Goal: Information Seeking & Learning: Learn about a topic

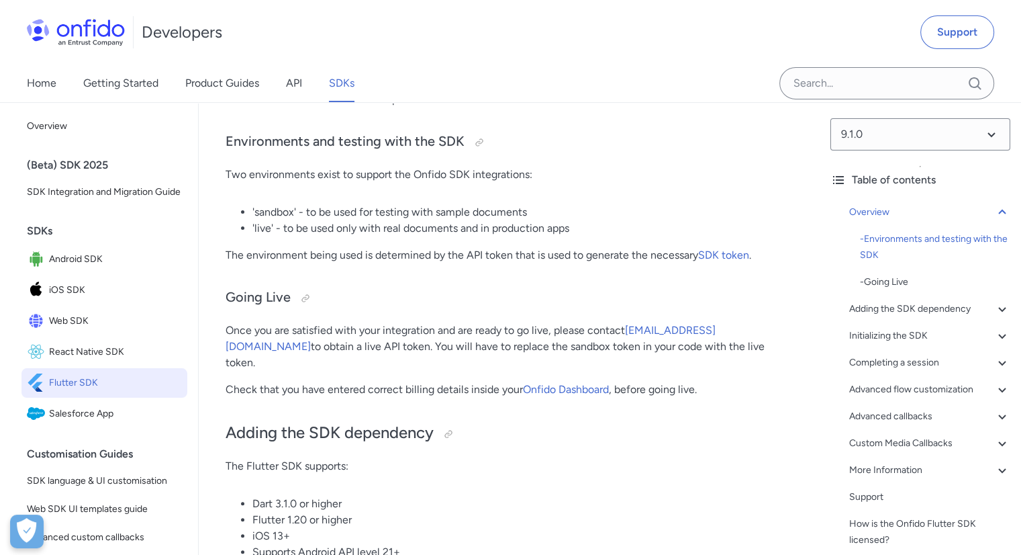
scroll to position [406, 0]
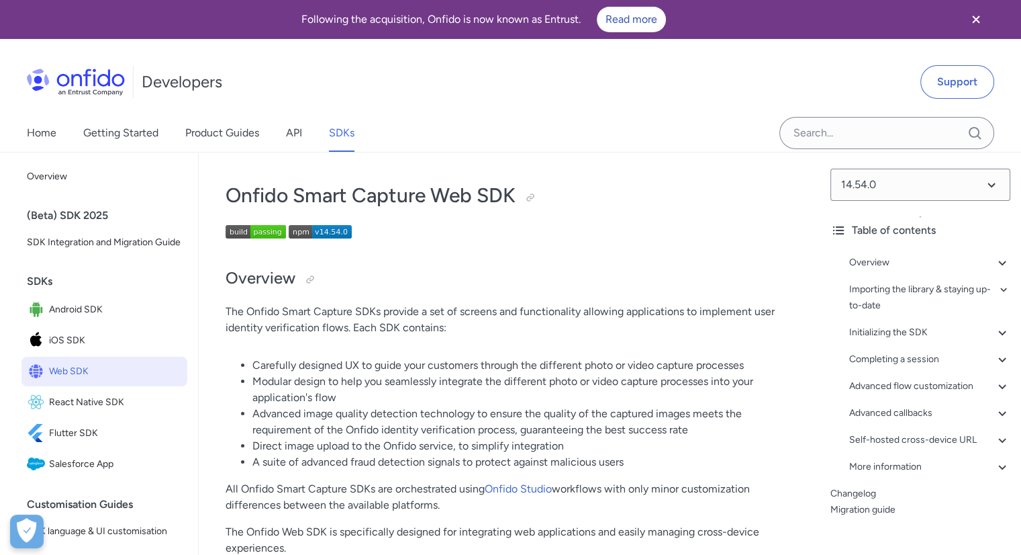
click at [495, 391] on li "Modular design to help you seamlessly integrate the different photo or video ca…" at bounding box center [522, 389] width 541 height 32
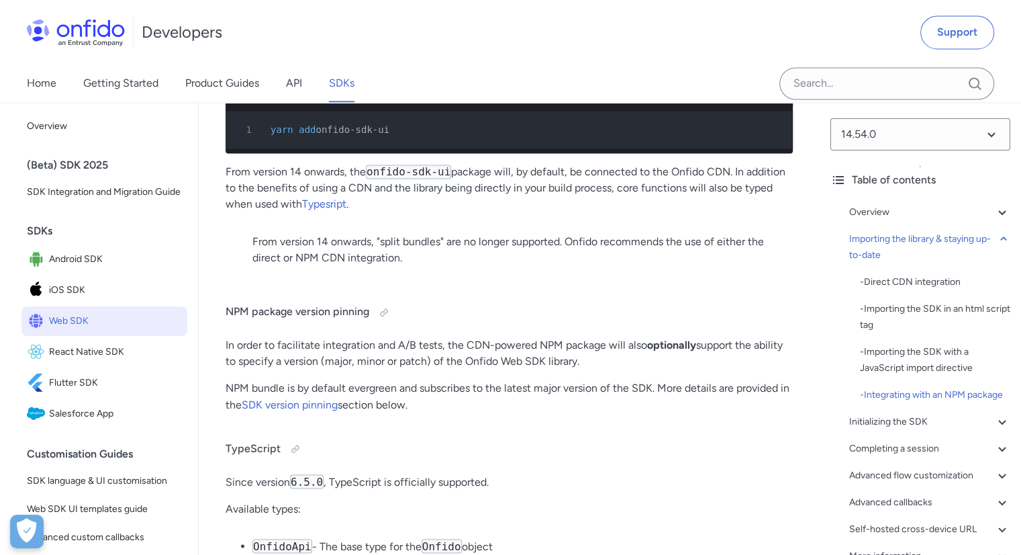
scroll to position [2106, 0]
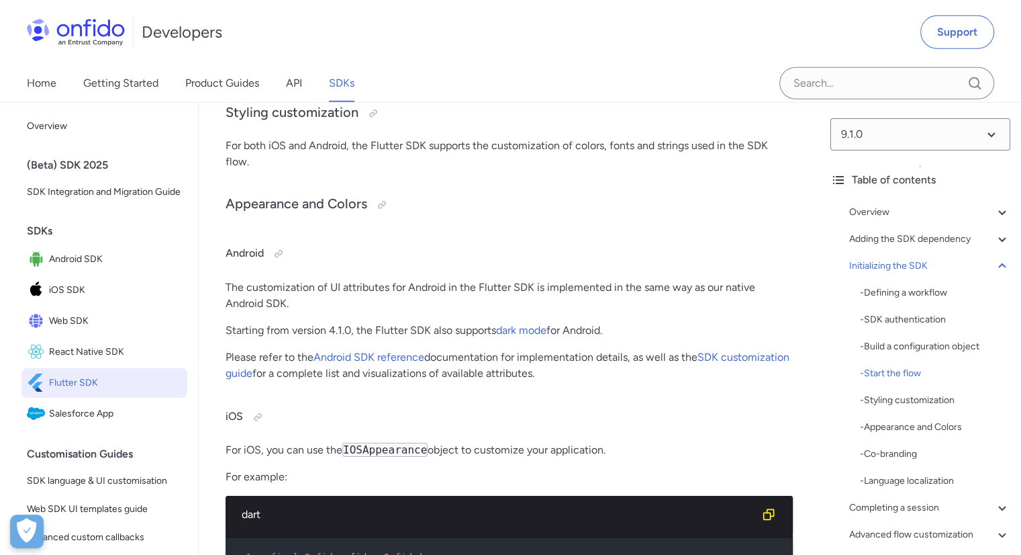
scroll to position [4120, 0]
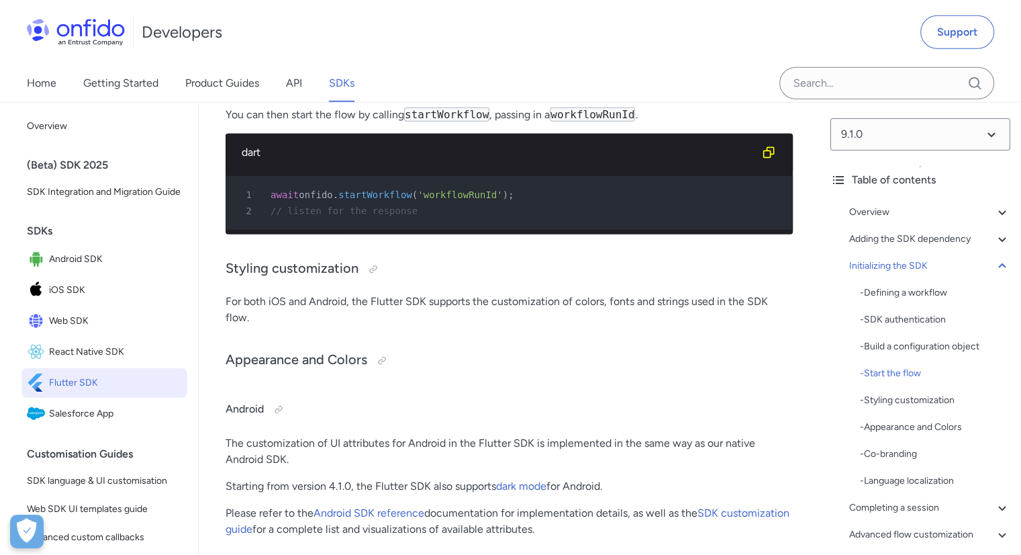
scroll to position [3965, 0]
click at [767, 158] on icon "Copy code snippet button" at bounding box center [769, 152] width 11 height 11
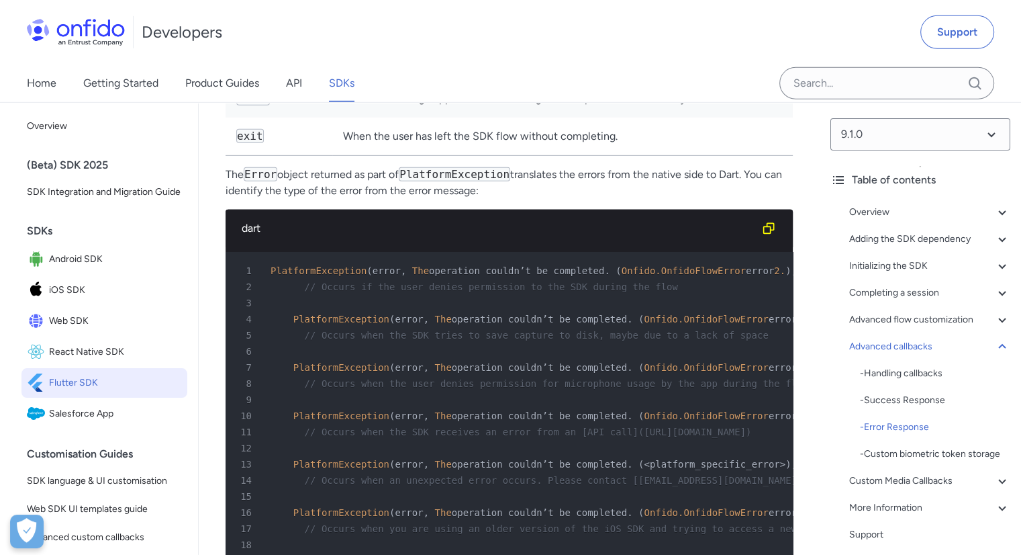
scroll to position [9503, 0]
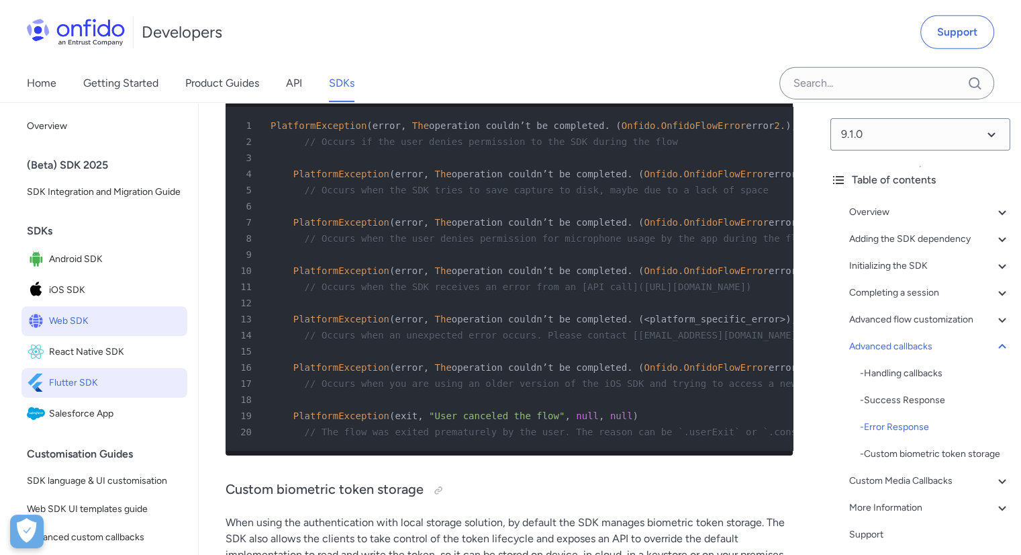
click at [78, 330] on span "Web SDK" at bounding box center [115, 321] width 133 height 19
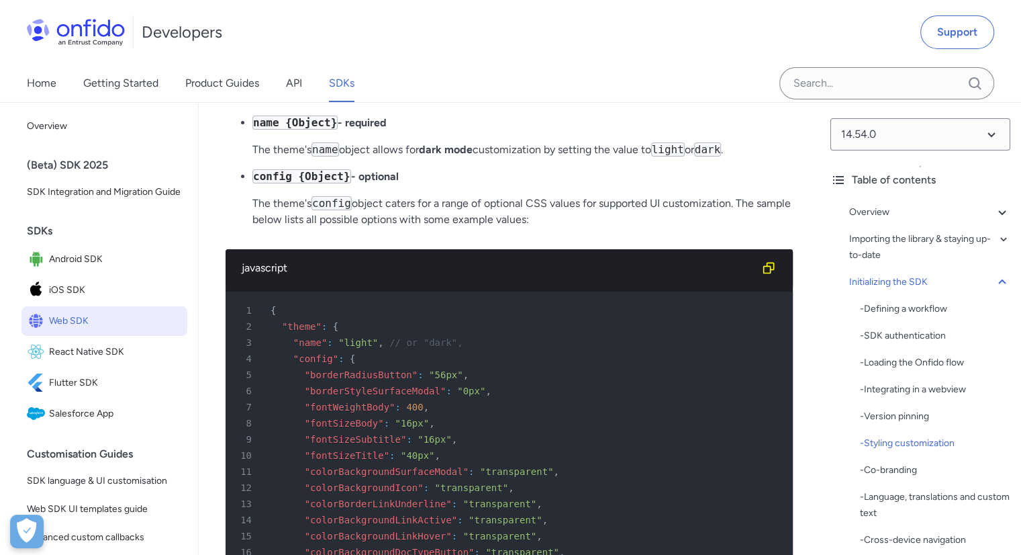
scroll to position [4625, 0]
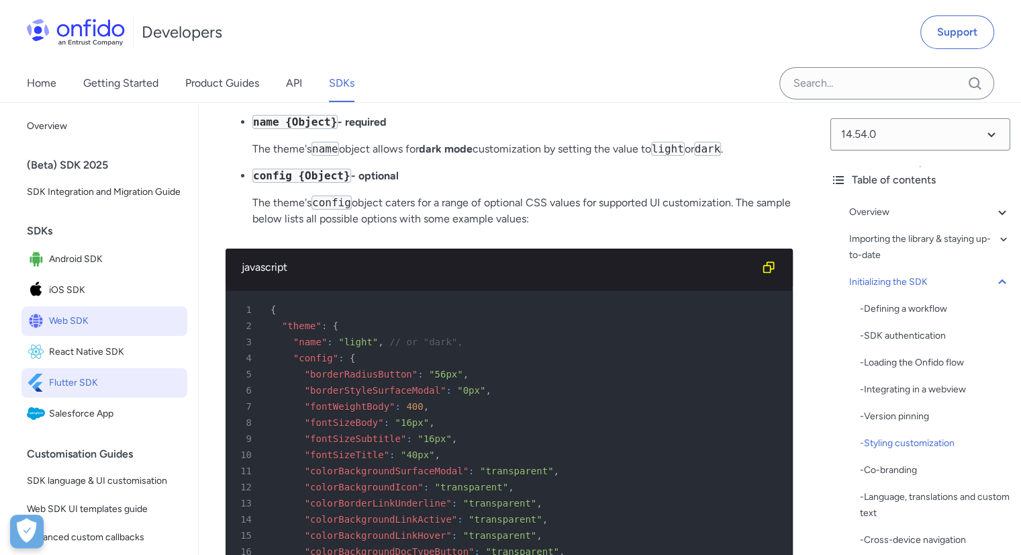
click at [83, 391] on span "Flutter SDK" at bounding box center [115, 382] width 133 height 19
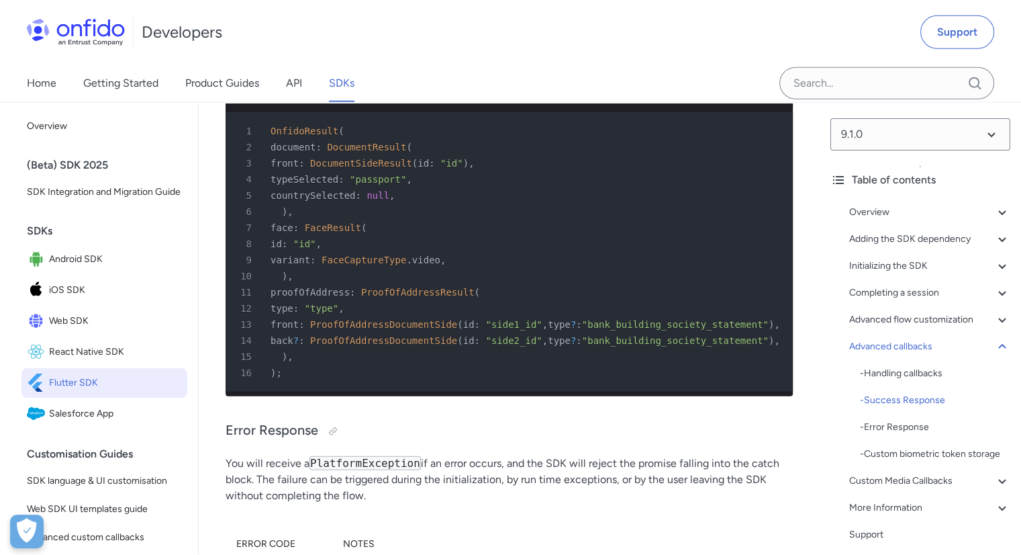
scroll to position [8816, 0]
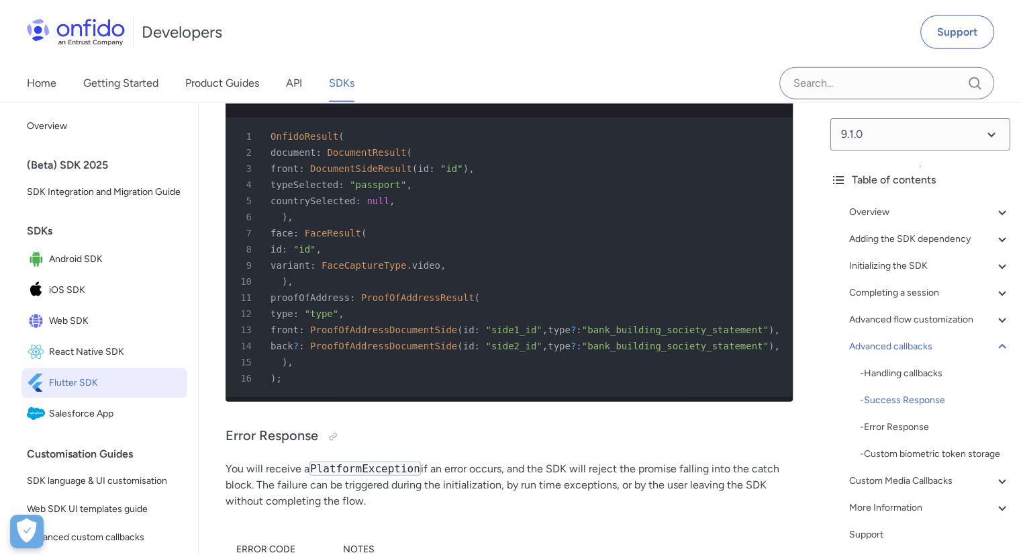
drag, startPoint x: 250, startPoint y: 146, endPoint x: 444, endPoint y: 206, distance: 203.3
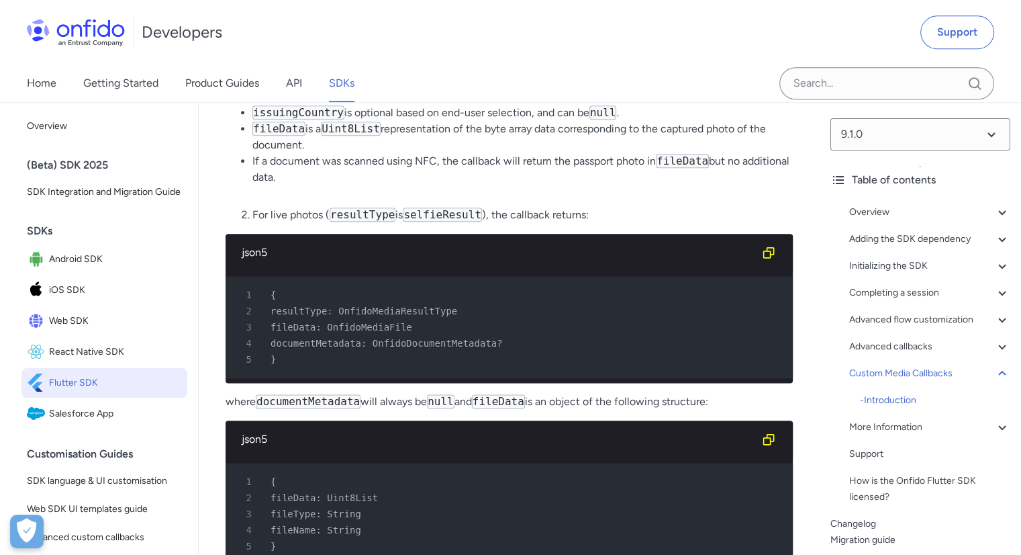
scroll to position [11903, 0]
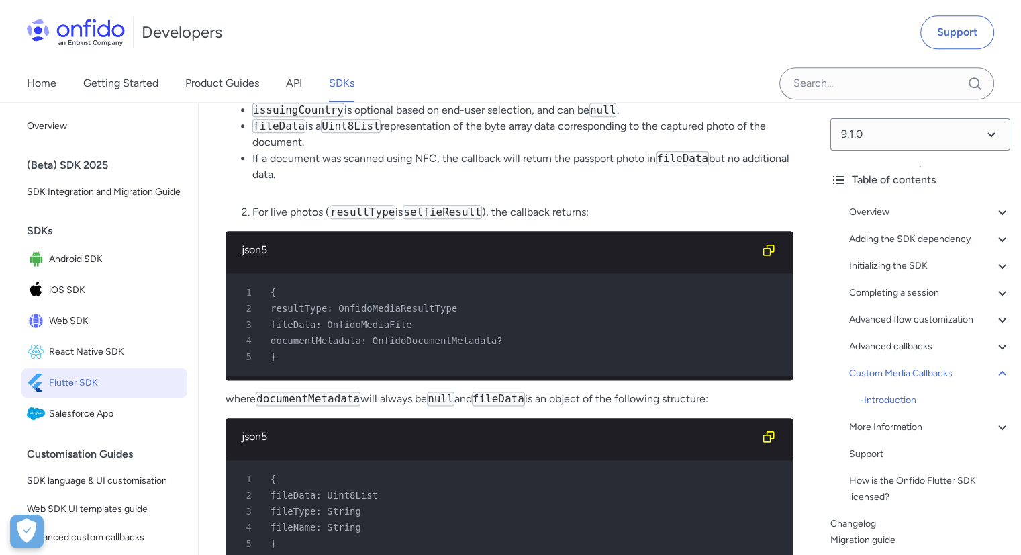
click at [459, 150] on li "fileData is a Uint8List representation of the byte array data corresponding to …" at bounding box center [522, 134] width 541 height 32
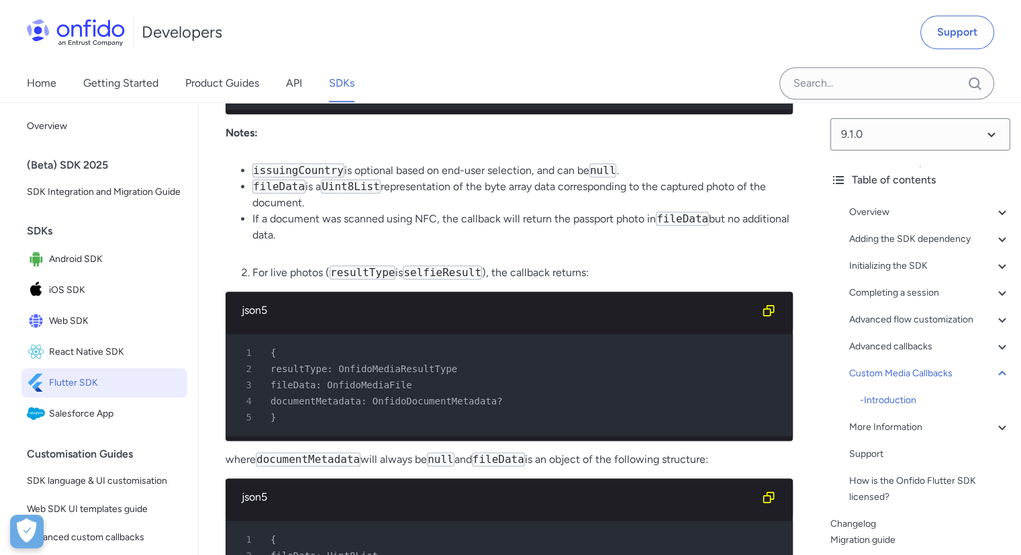
scroll to position [11843, 0]
click at [443, 179] on li "issuingCountry is optional based on end-user selection, and can be null ." at bounding box center [522, 171] width 541 height 16
drag, startPoint x: 414, startPoint y: 419, endPoint x: 541, endPoint y: 486, distance: 144.2
click at [541, 243] on ul "issuingCountry is optional based on end-user selection, and can be null . fileD…" at bounding box center [509, 203] width 567 height 81
click at [575, 243] on li "If a document was scanned using NFC, the callback will return the passport phot…" at bounding box center [522, 227] width 541 height 32
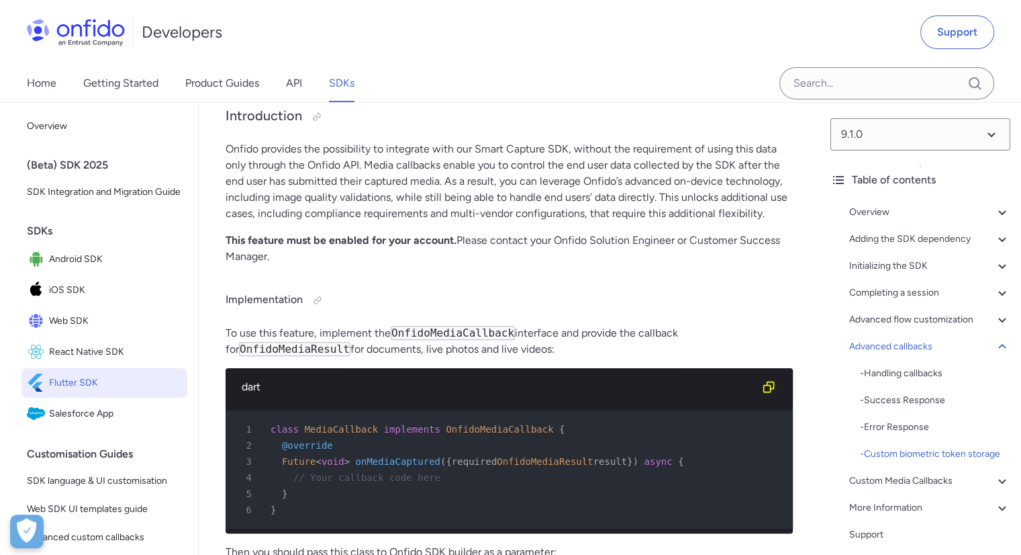
scroll to position [10716, 0]
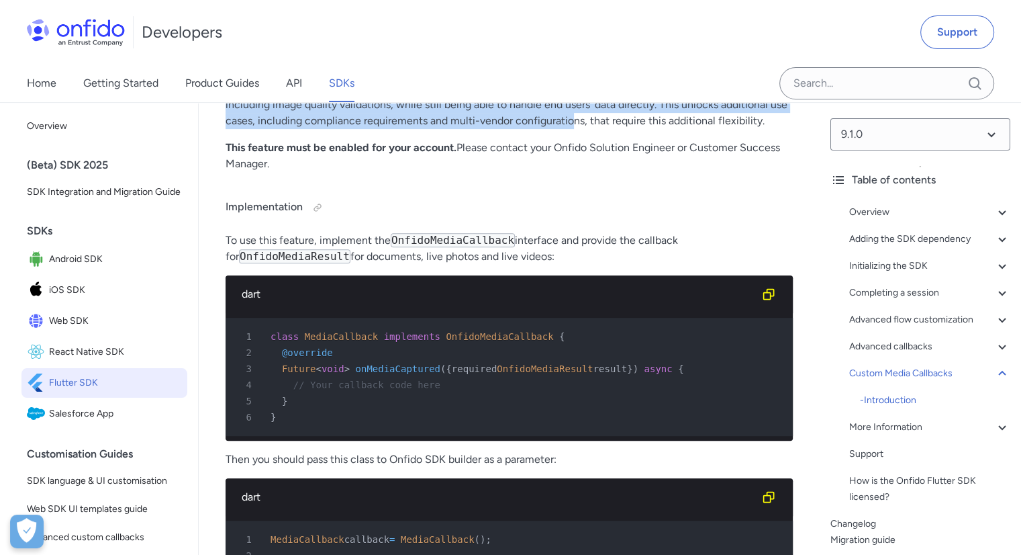
drag, startPoint x: 339, startPoint y: 267, endPoint x: 572, endPoint y: 318, distance: 238.4
click at [572, 129] on p "Onfido provides the possibility to integrate with our Smart Capture SDK, withou…" at bounding box center [509, 88] width 567 height 81
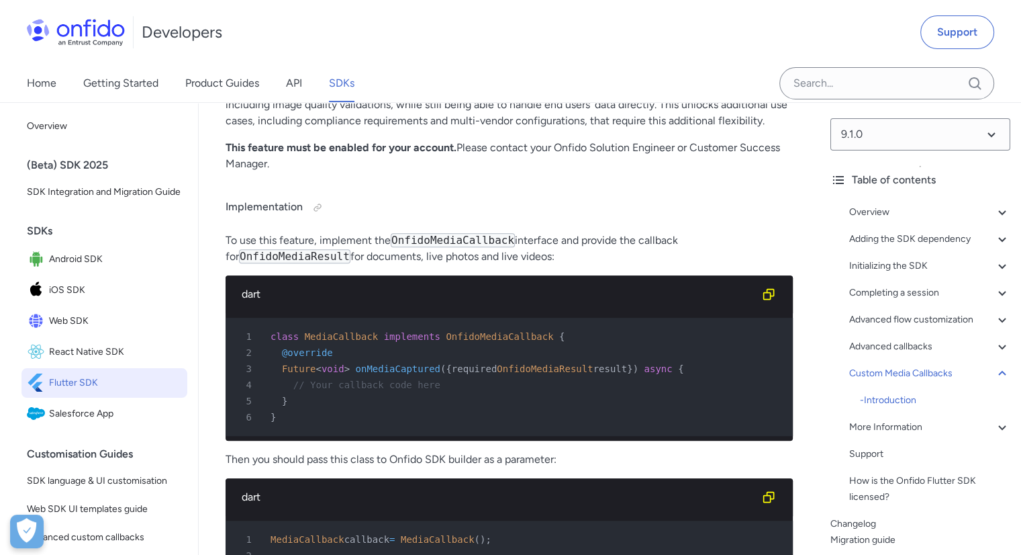
click at [547, 172] on p "This feature must be enabled for your account. Please contact your Onfido Solut…" at bounding box center [509, 156] width 567 height 32
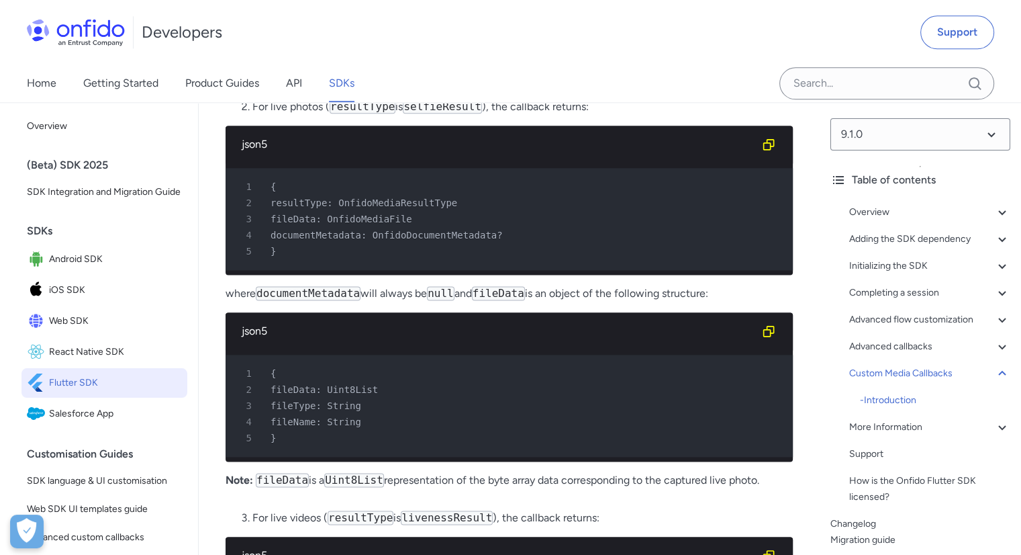
scroll to position [12010, 0]
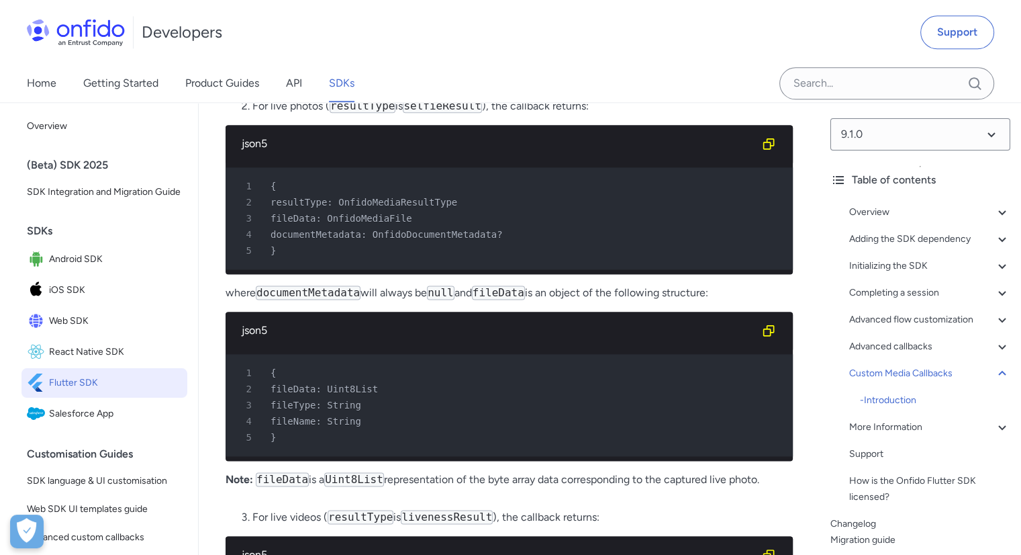
drag, startPoint x: 359, startPoint y: 255, endPoint x: 477, endPoint y: 318, distance: 133.4
click at [477, 77] on ul "issuingCountry is optional based on end-user selection, and can be null . fileD…" at bounding box center [509, 36] width 567 height 81
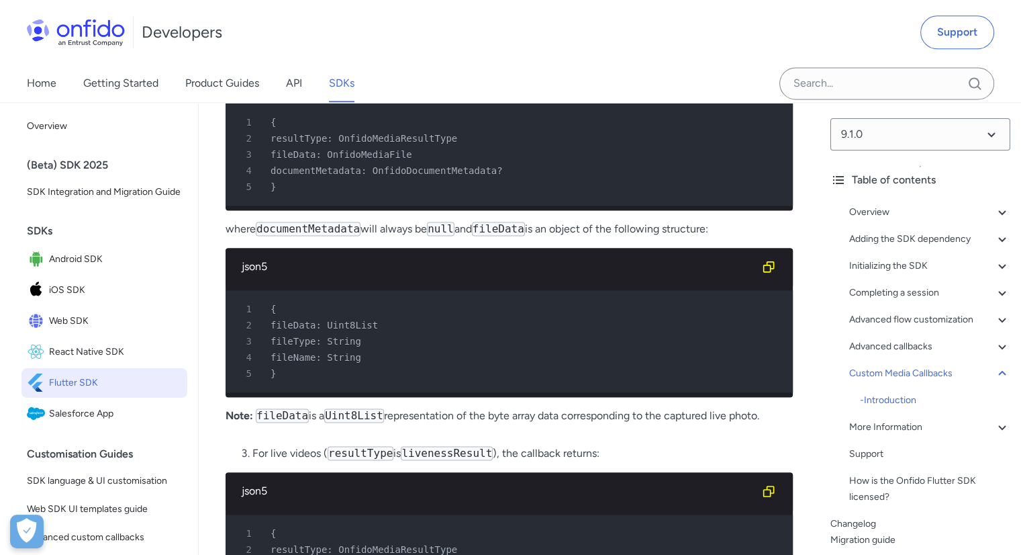
scroll to position [12074, 0]
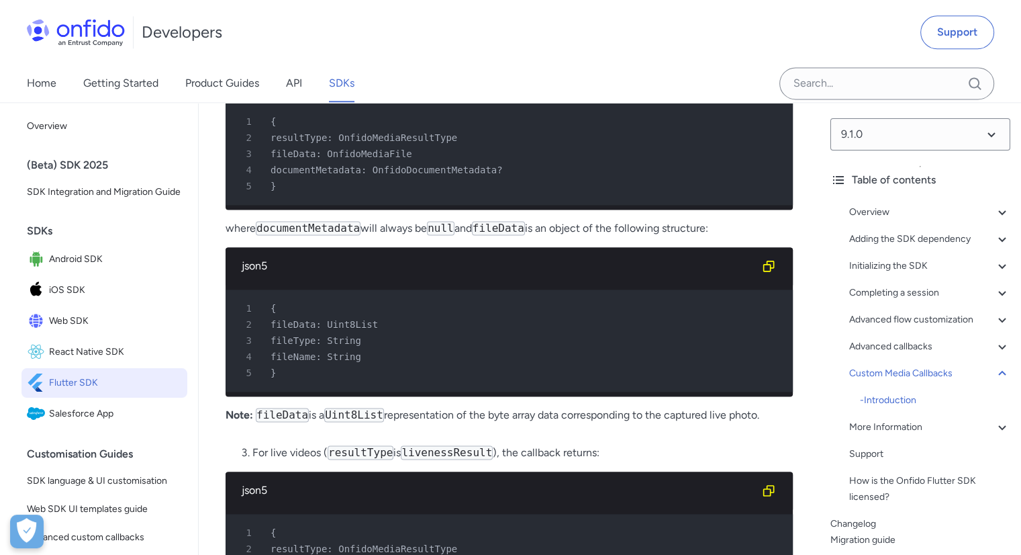
drag, startPoint x: 262, startPoint y: 297, endPoint x: 576, endPoint y: 297, distance: 314.3
click at [576, 50] on li "For live photos ( resultType is selfieResult ), the callback returns:" at bounding box center [522, 42] width 541 height 16
click at [620, 50] on li "For live photos ( resultType is selfieResult ), the callback returns:" at bounding box center [522, 42] width 541 height 16
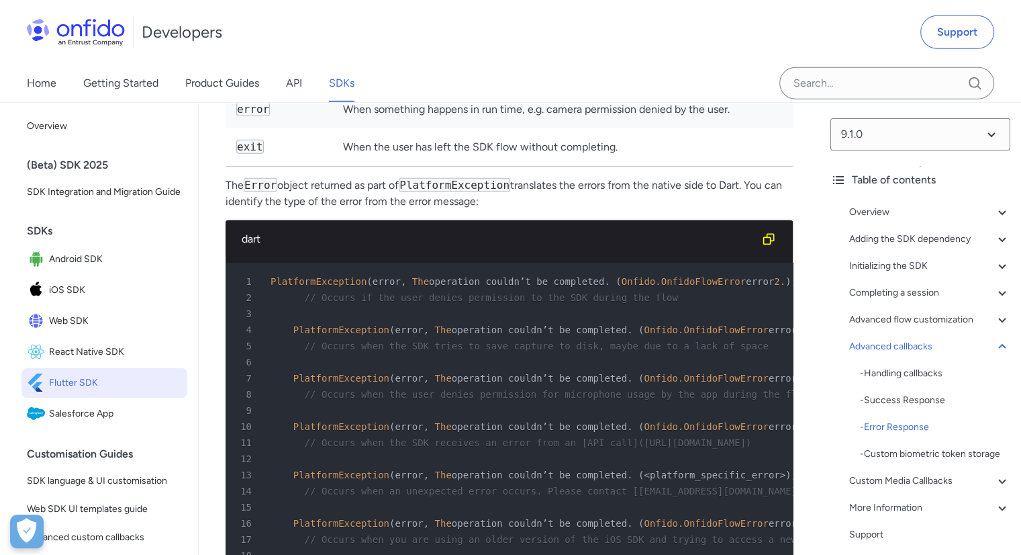
scroll to position [9373, 0]
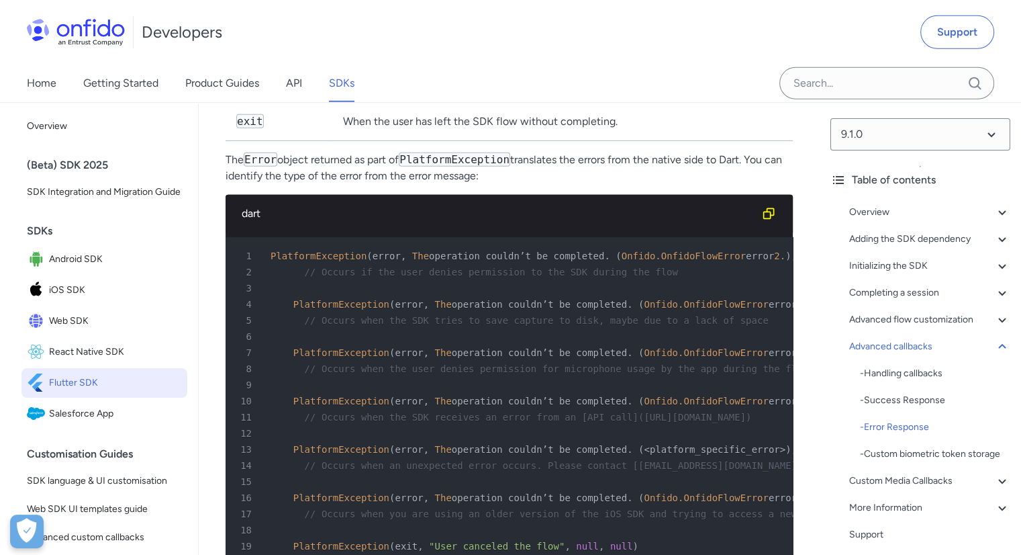
drag, startPoint x: 395, startPoint y: 195, endPoint x: 508, endPoint y: 261, distance: 130.9
click at [508, 140] on tbody "configuration When something happens before initializing the SDK, may be caused…" at bounding box center [509, 76] width 567 height 130
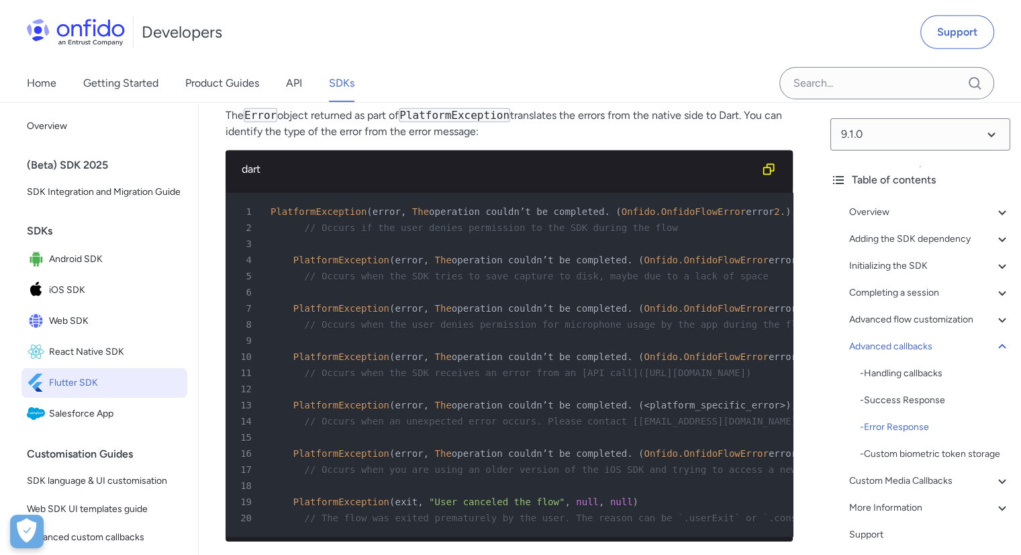
scroll to position [9420, 0]
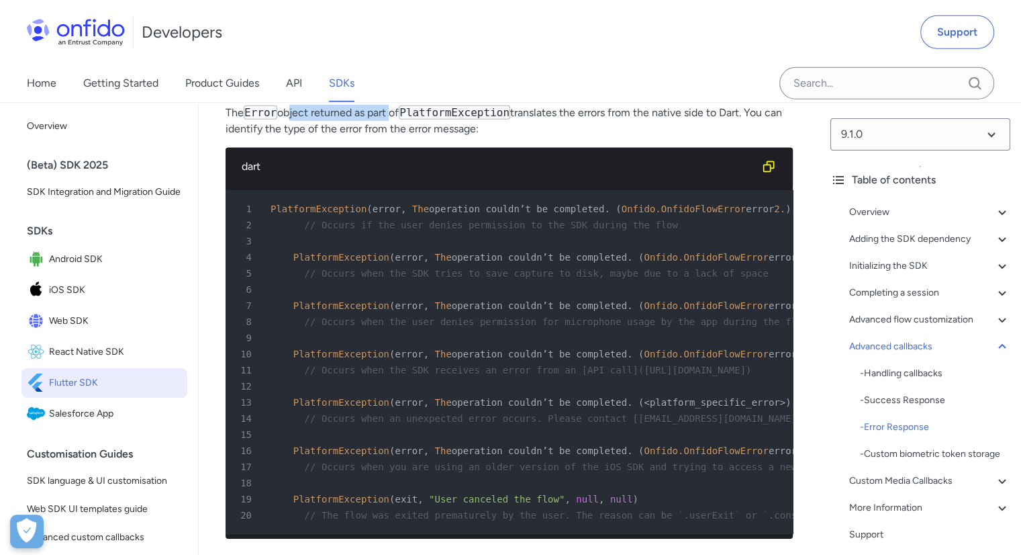
drag, startPoint x: 285, startPoint y: 272, endPoint x: 391, endPoint y: 273, distance: 105.4
click at [391, 137] on p "The Error object returned as part of PlatformException translates the errors fr…" at bounding box center [509, 121] width 567 height 32
click at [605, 137] on p "The Error object returned as part of PlatformException translates the errors fr…" at bounding box center [509, 121] width 567 height 32
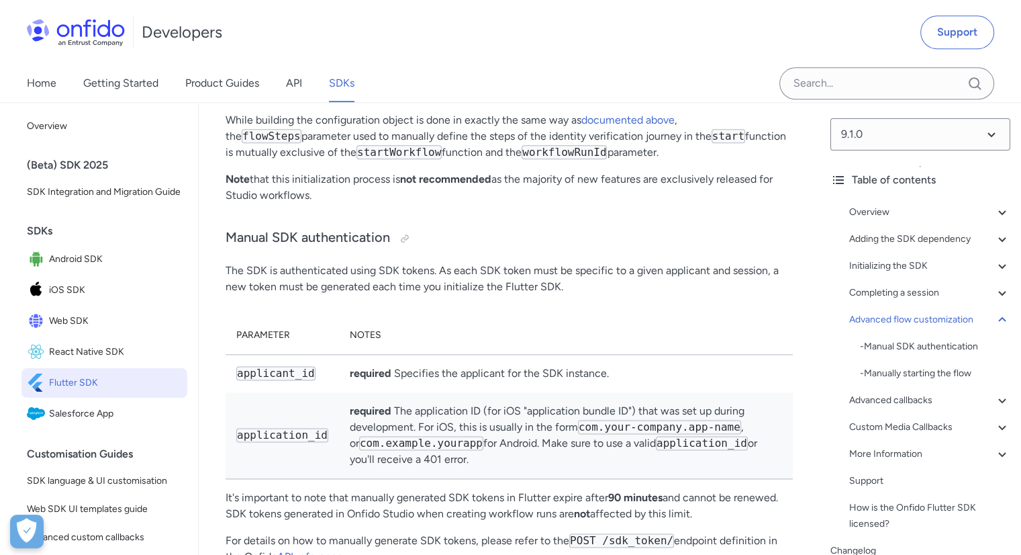
scroll to position [6847, 0]
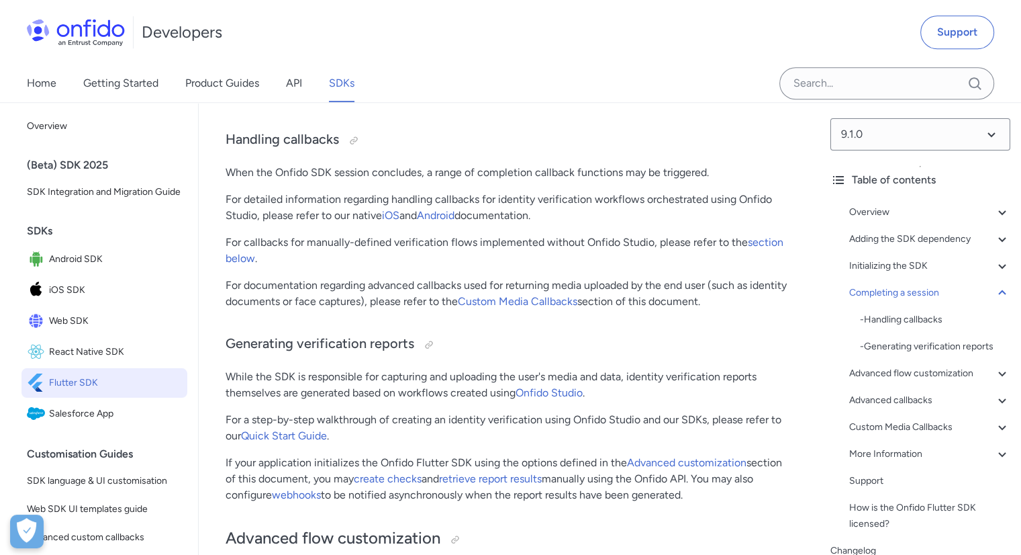
scroll to position [6354, 0]
drag, startPoint x: 250, startPoint y: 294, endPoint x: 565, endPoint y: 334, distance: 318.2
click at [565, 334] on div "Onfido Overview The Onfido Smart Capture SDKs provide a set of screens and func…" at bounding box center [509, 409] width 567 height 13189
click at [622, 265] on p "For callbacks for manually-defined verification flows implemented without Onfid…" at bounding box center [509, 249] width 567 height 32
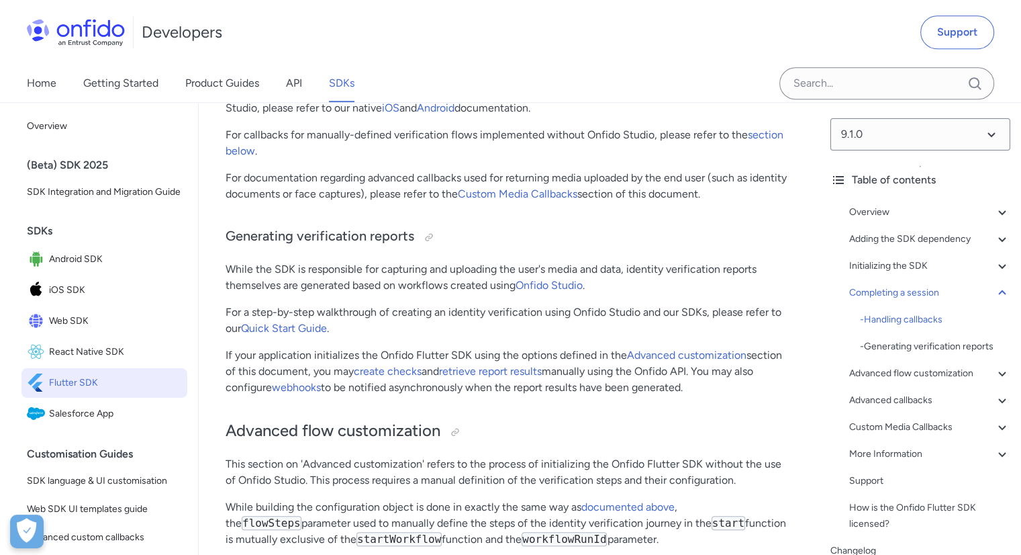
scroll to position [6449, 0]
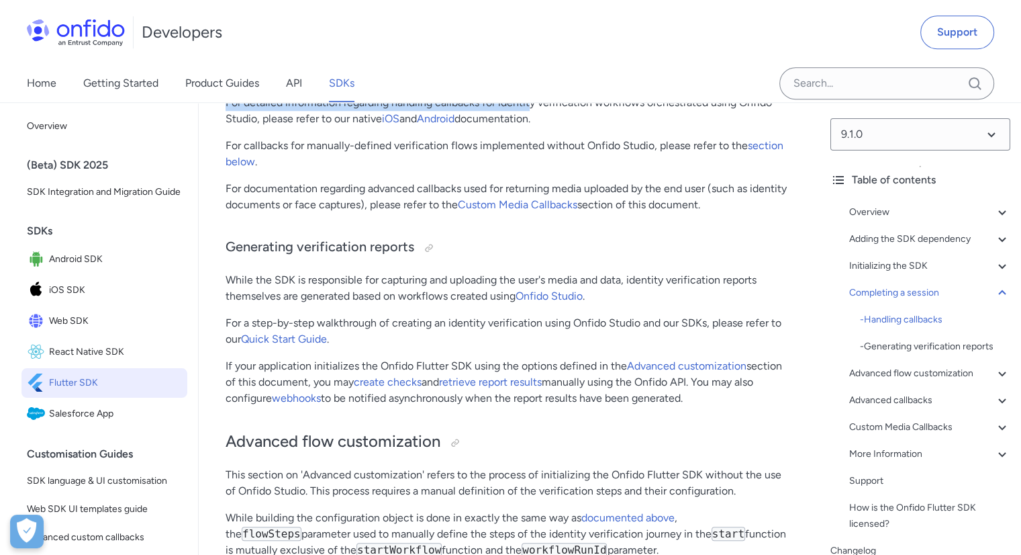
drag, startPoint x: 313, startPoint y: 199, endPoint x: 533, endPoint y: 219, distance: 220.5
click at [533, 219] on div "Onfido Overview The Onfido Smart Capture SDKs provide a set of screens and func…" at bounding box center [509, 313] width 567 height 13189
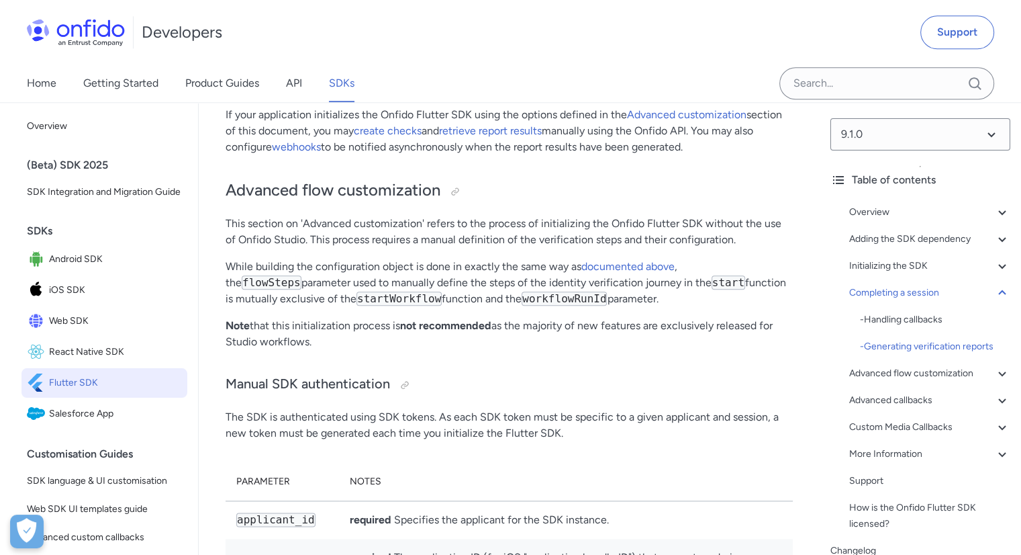
scroll to position [6701, 0]
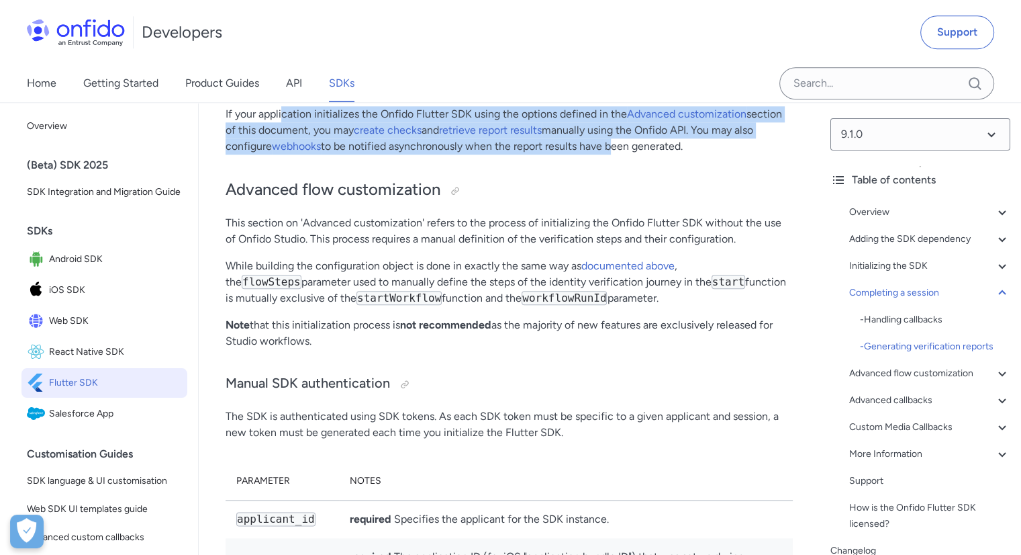
drag, startPoint x: 283, startPoint y: 237, endPoint x: 612, endPoint y: 269, distance: 331.3
click at [612, 154] on p "If your application initializes the Onfido Flutter SDK using the options define…" at bounding box center [509, 130] width 567 height 48
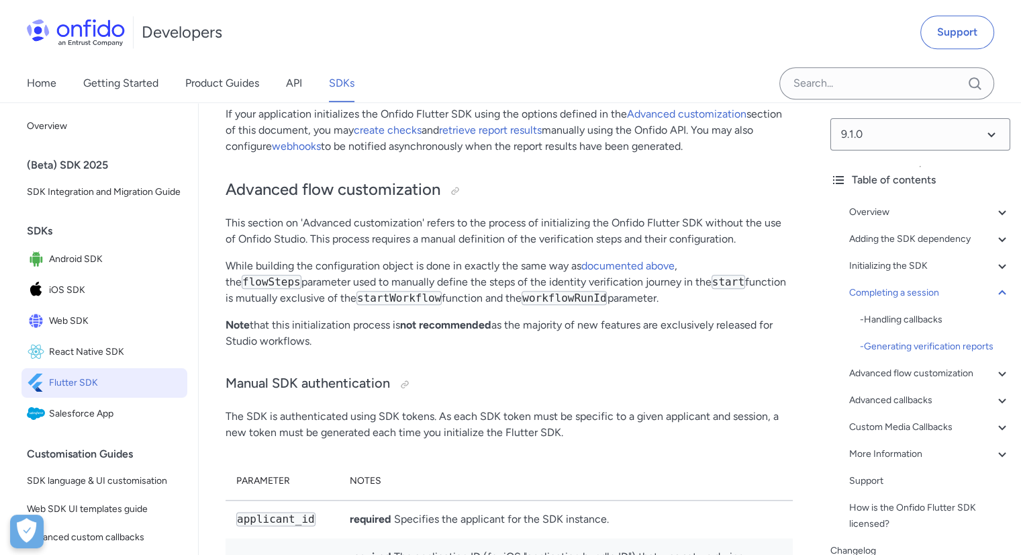
click at [629, 293] on div "Onfido Overview The Onfido Smart Capture SDKs provide a set of screens and func…" at bounding box center [509, 61] width 567 height 13189
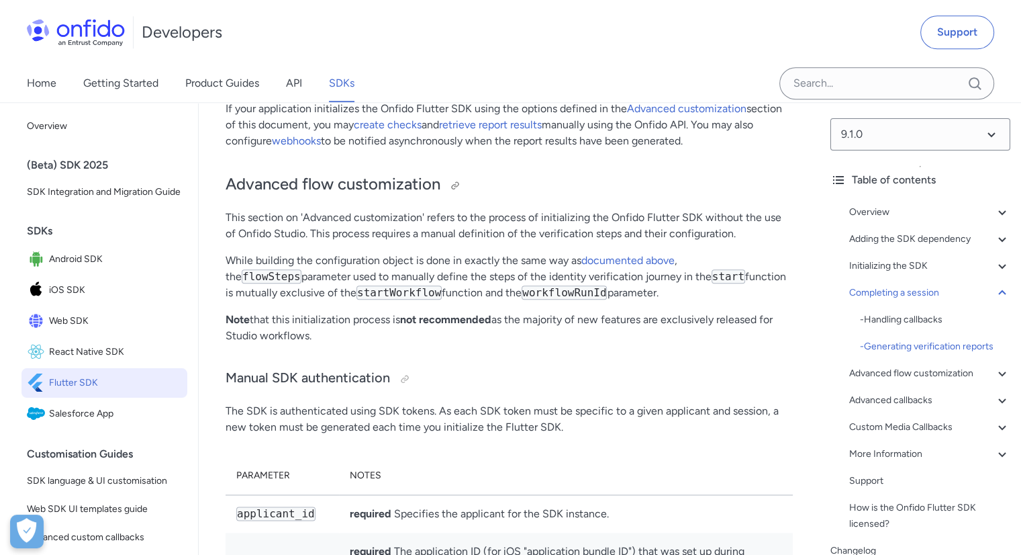
scroll to position [6706, 0]
drag, startPoint x: 512, startPoint y: 251, endPoint x: 497, endPoint y: 248, distance: 15.8
click at [497, 132] on link "retrieve report results" at bounding box center [490, 125] width 103 height 13
